Goal: Task Accomplishment & Management: Use online tool/utility

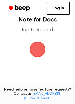
scroll to position [42, 0]
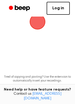
click at [41, 24] on span "button" at bounding box center [37, 22] width 15 height 15
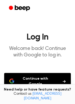
click at [33, 81] on button "Continue with Google" at bounding box center [37, 81] width 66 height 17
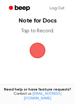
scroll to position [4, 0]
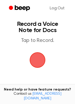
click at [40, 65] on span "button" at bounding box center [37, 60] width 15 height 15
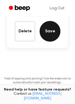
scroll to position [73, 0]
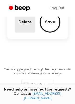
click at [27, 30] on button "Delete" at bounding box center [25, 22] width 21 height 21
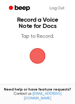
scroll to position [6, 0]
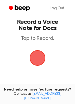
click at [36, 54] on span "button" at bounding box center [37, 58] width 15 height 15
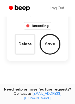
scroll to position [63, 0]
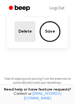
click at [29, 34] on button "Delete" at bounding box center [25, 31] width 21 height 21
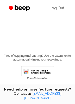
scroll to position [40, 0]
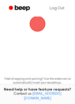
click at [38, 29] on span "button" at bounding box center [37, 24] width 15 height 15
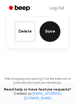
click at [47, 33] on button "Save" at bounding box center [49, 31] width 21 height 21
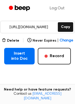
scroll to position [90, 0]
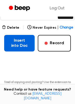
click at [10, 45] on button "Insert into Doc" at bounding box center [19, 43] width 30 height 17
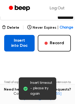
click at [12, 43] on button "Insert into Doc" at bounding box center [19, 43] width 30 height 17
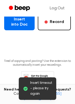
scroll to position [111, 0]
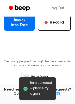
click at [16, 29] on button "Insert into Doc" at bounding box center [19, 22] width 30 height 17
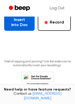
click at [12, 29] on button "Insert into Doc" at bounding box center [19, 22] width 30 height 17
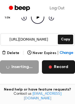
scroll to position [58, 0]
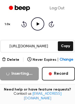
click at [18, 50] on input "[URL][DOMAIN_NAME]" at bounding box center [29, 46] width 56 height 12
